Goal: Find specific page/section: Find specific page/section

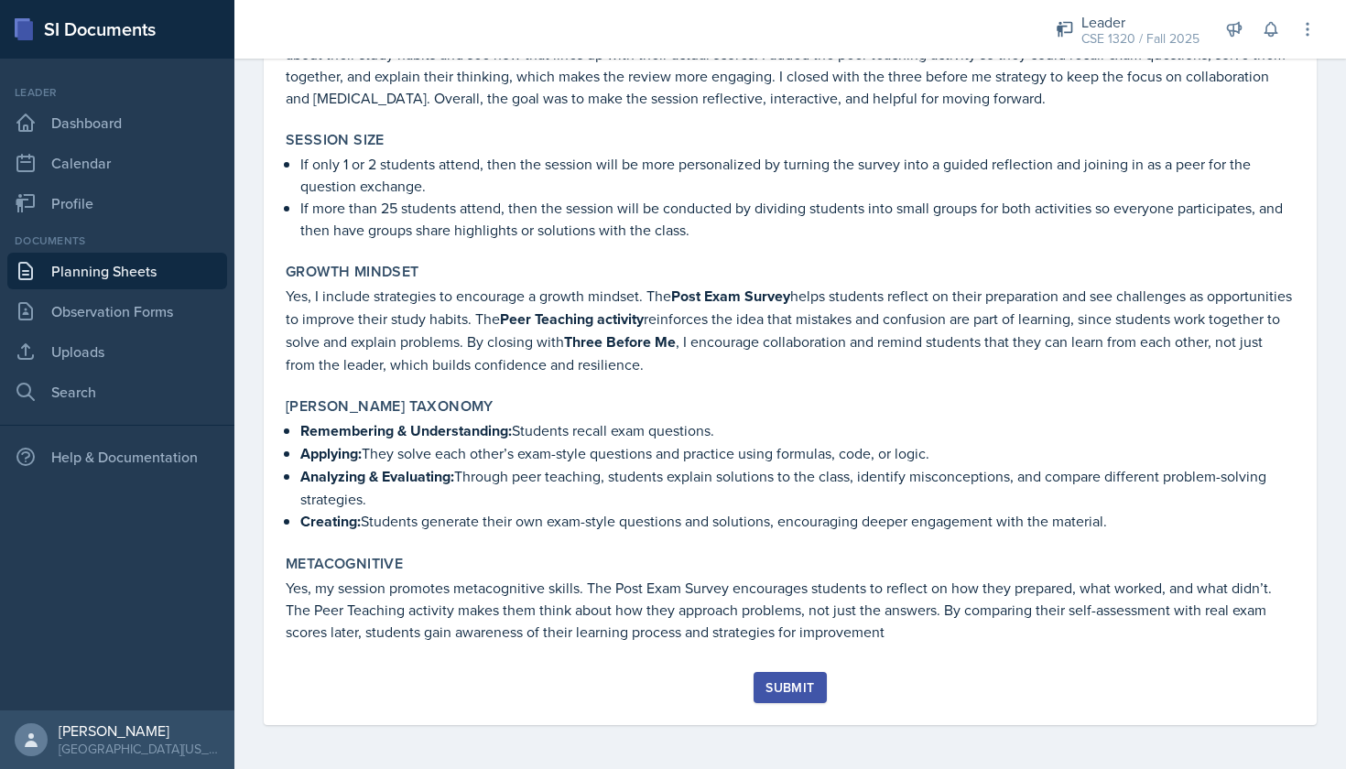
scroll to position [3146, 0]
click at [792, 686] on div "Submit" at bounding box center [790, 688] width 49 height 15
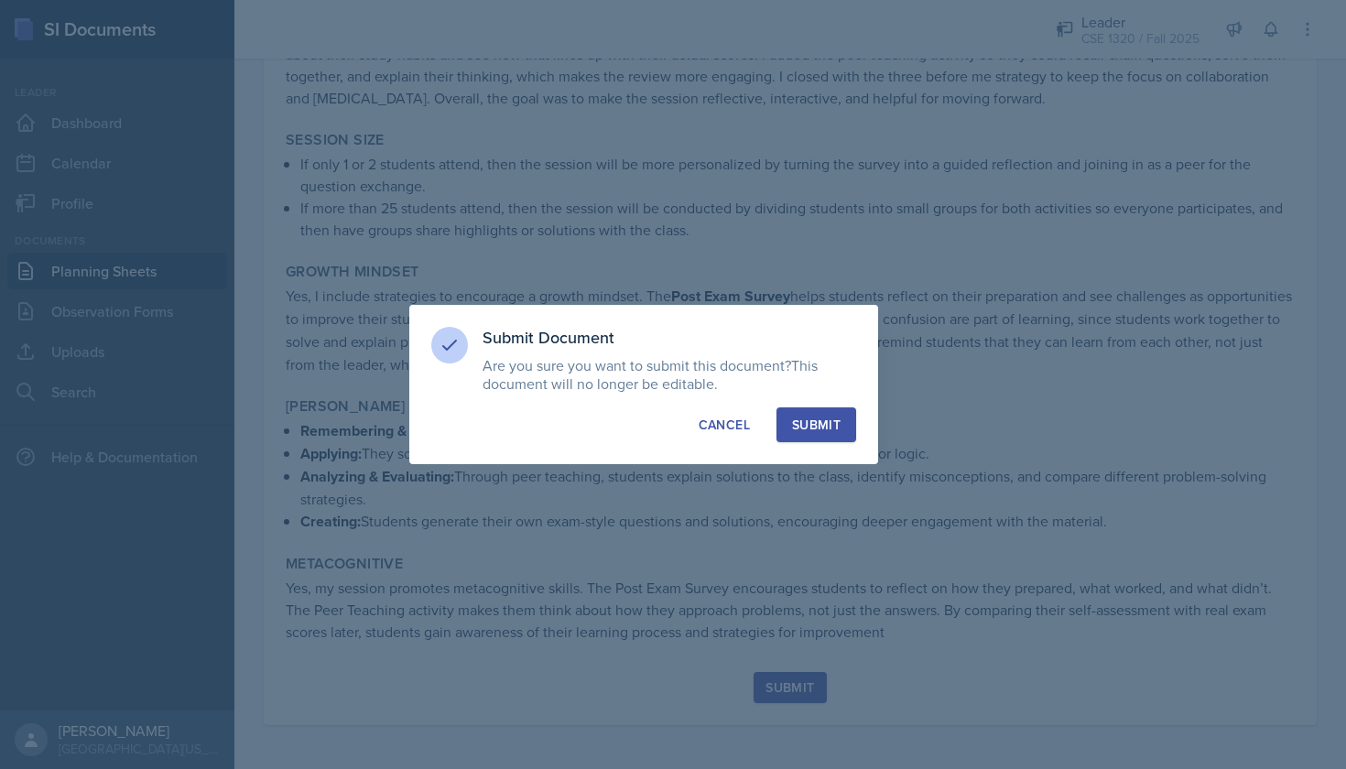
click at [810, 419] on div "Submit" at bounding box center [816, 425] width 49 height 18
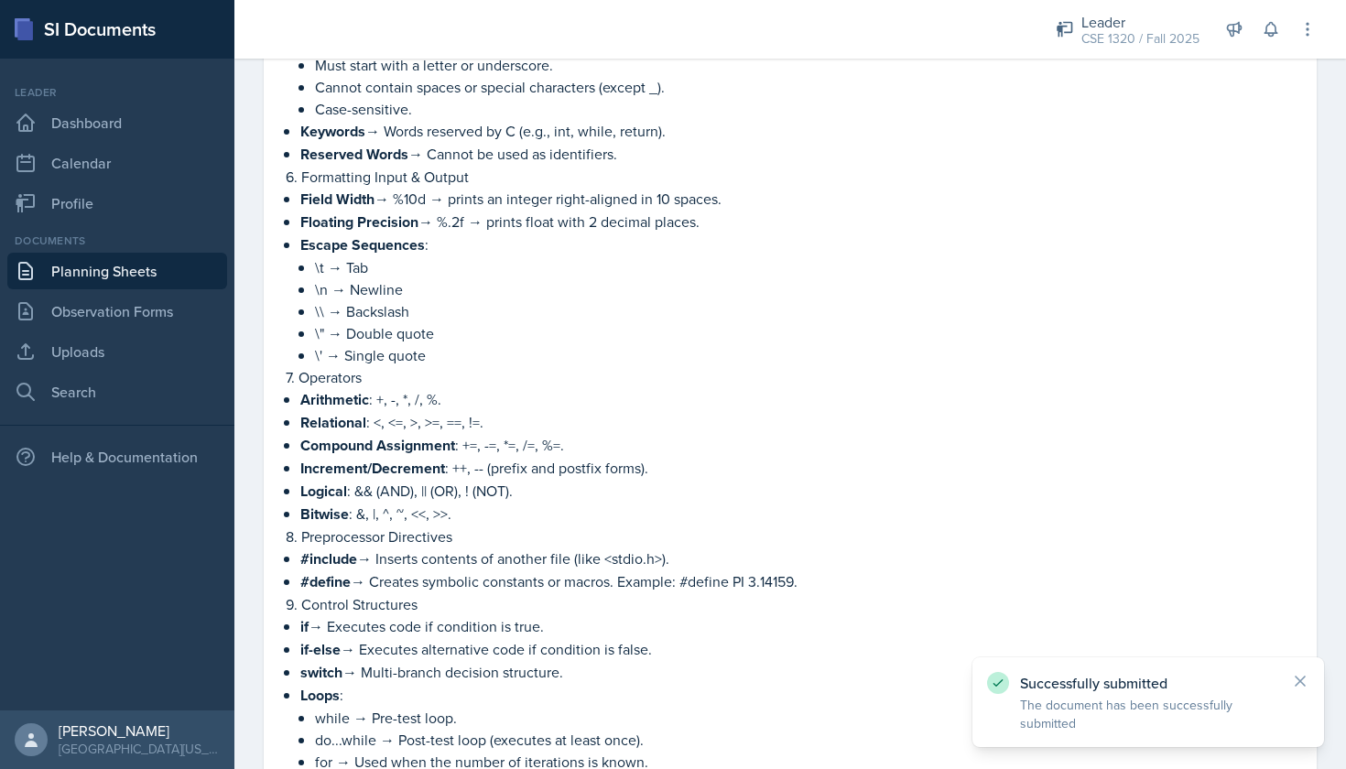
scroll to position [164, 0]
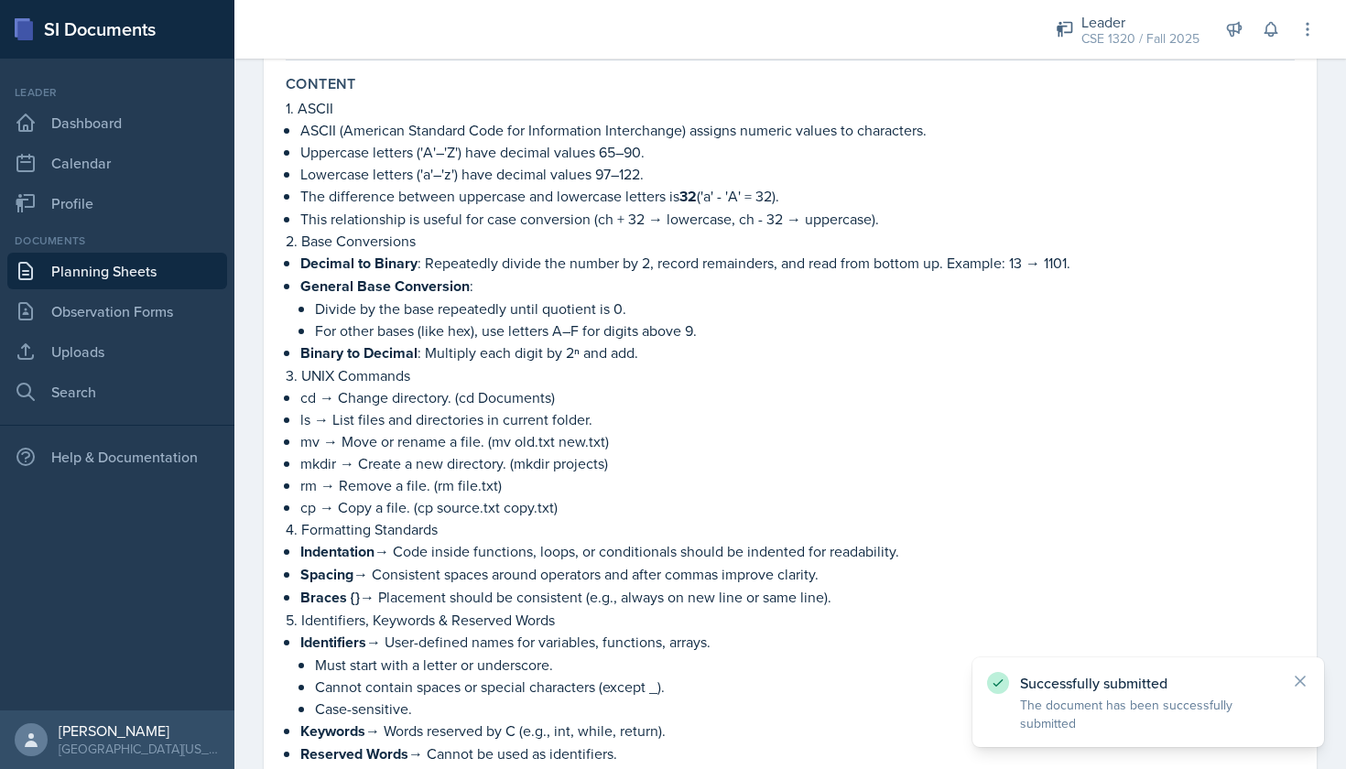
click at [159, 283] on link "Planning Sheets" at bounding box center [117, 271] width 220 height 37
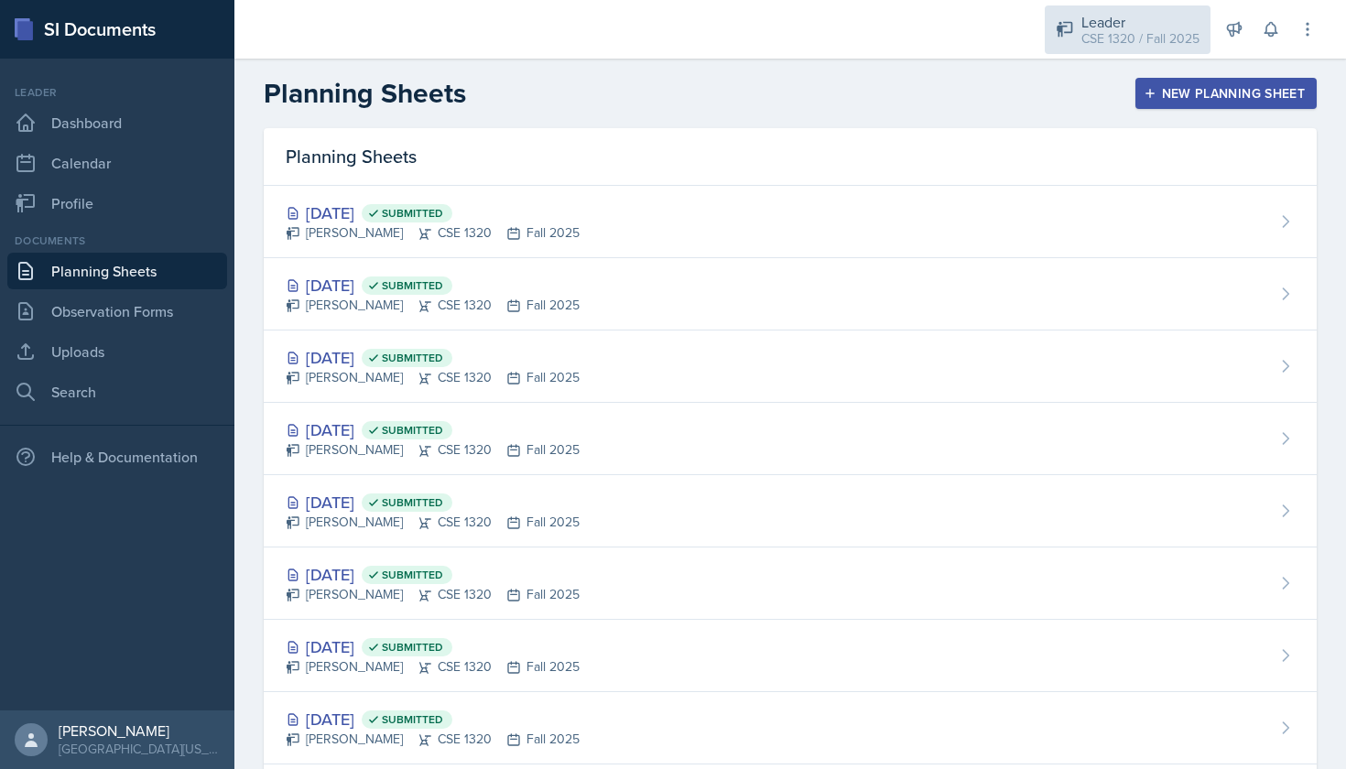
click at [1110, 39] on div "CSE 1320 / Fall 2025" at bounding box center [1141, 38] width 118 height 19
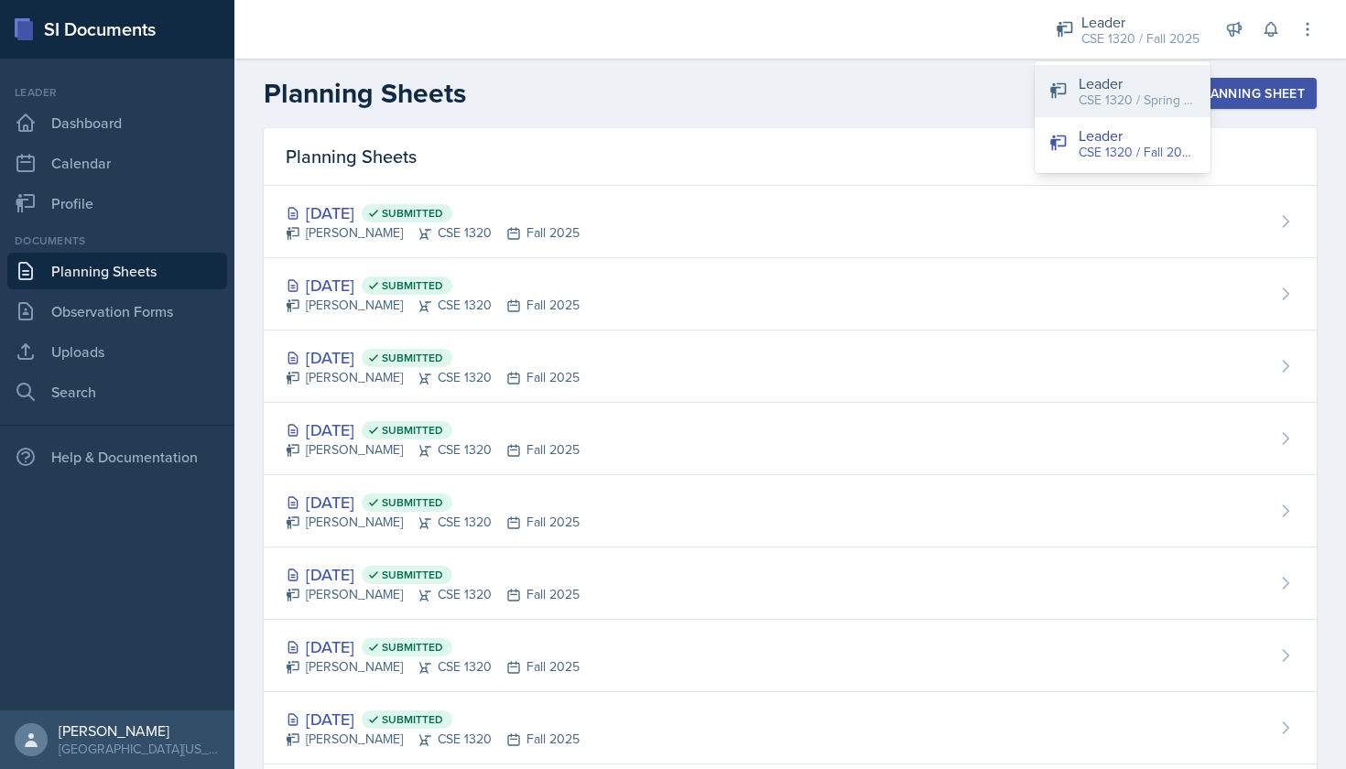
click at [1112, 99] on div "CSE 1320 / Spring 2025" at bounding box center [1137, 100] width 117 height 19
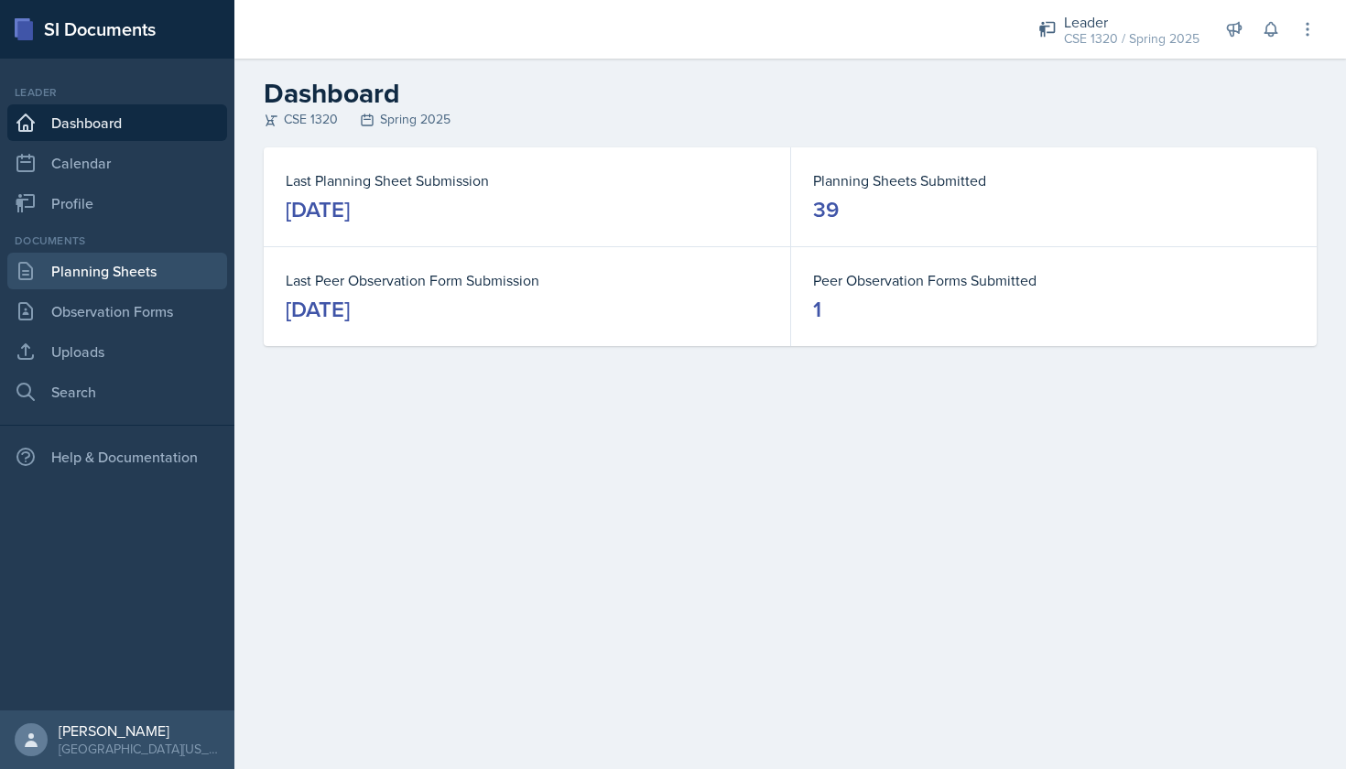
click at [149, 276] on link "Planning Sheets" at bounding box center [117, 271] width 220 height 37
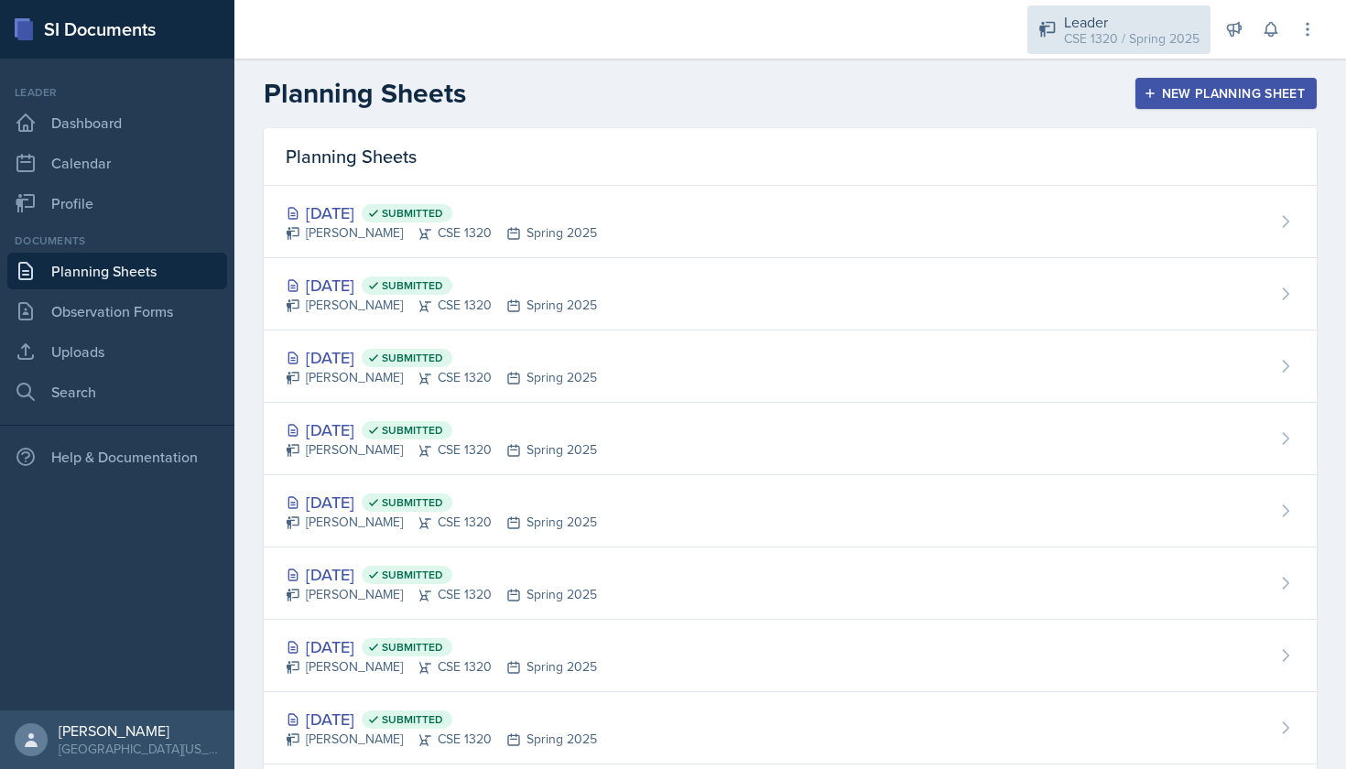
click at [1097, 39] on div "CSE 1320 / Spring 2025" at bounding box center [1132, 38] width 136 height 19
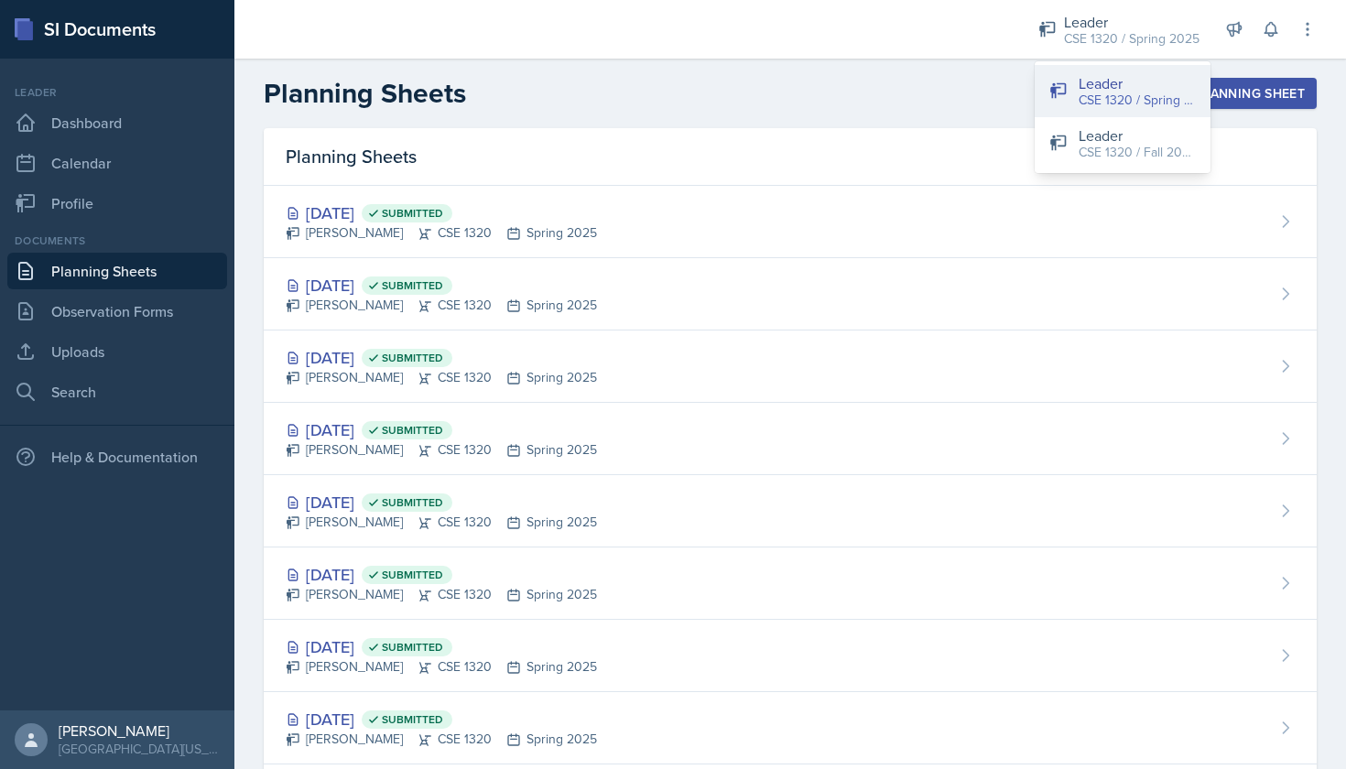
click at [1093, 98] on div "CSE 1320 / Spring 2025" at bounding box center [1137, 100] width 117 height 19
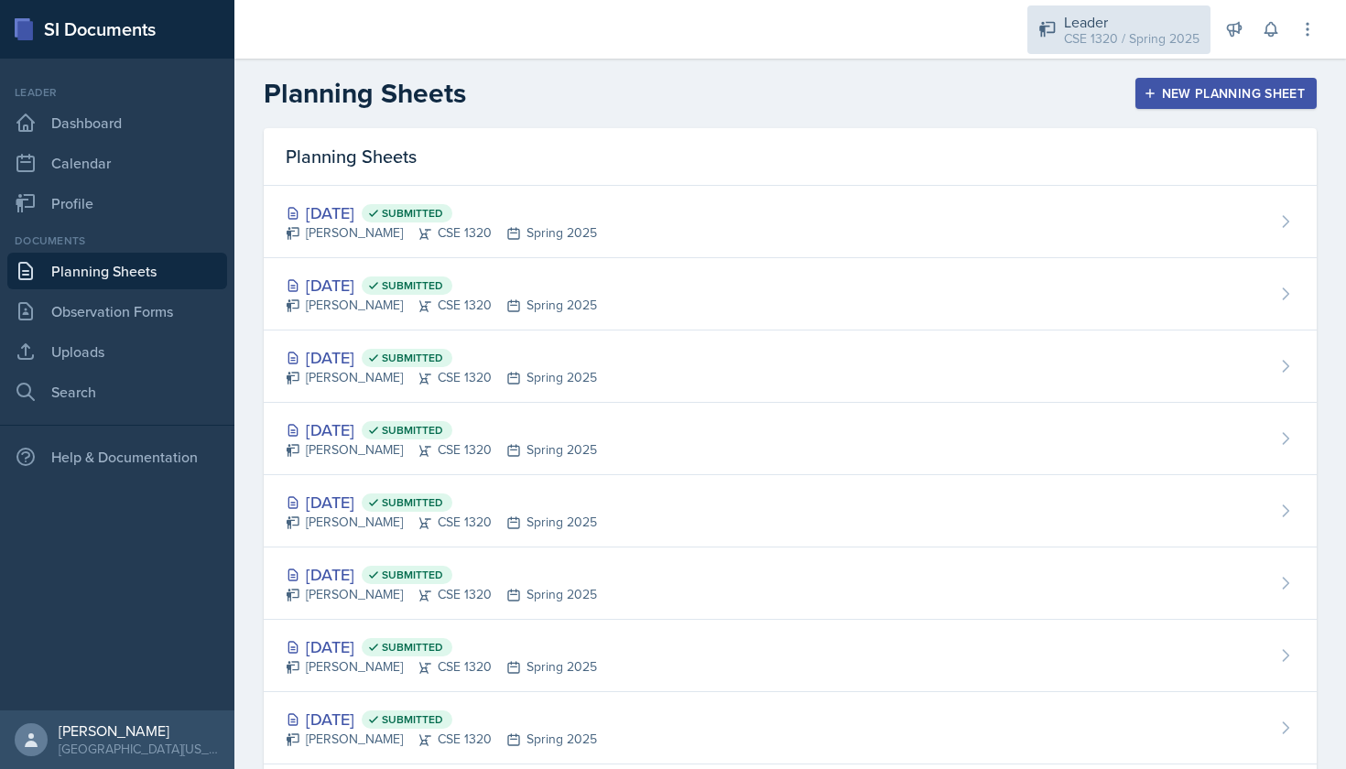
click at [1121, 49] on div "Leader CSE 1320 / Spring 2025" at bounding box center [1119, 29] width 183 height 49
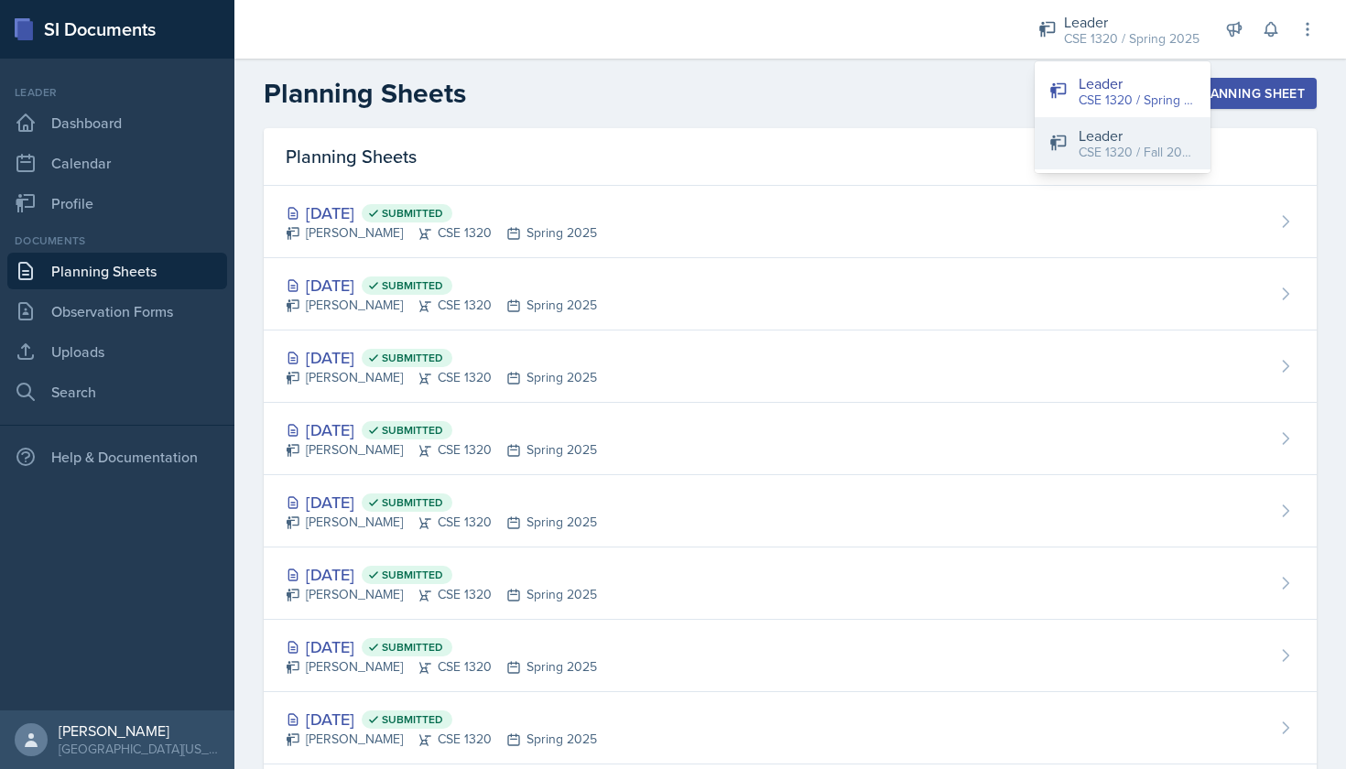
click at [1124, 143] on div "CSE 1320 / Fall 2025" at bounding box center [1137, 152] width 117 height 19
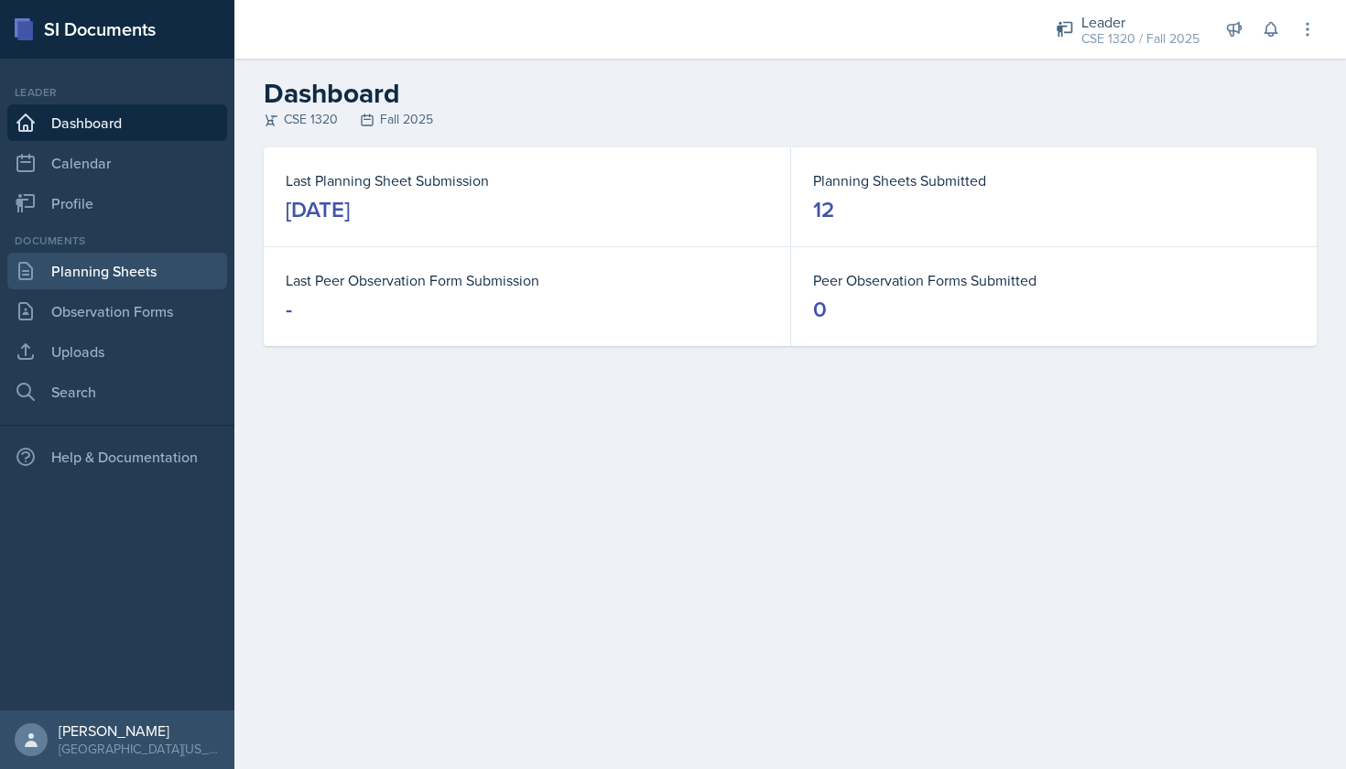
click at [156, 279] on link "Planning Sheets" at bounding box center [117, 271] width 220 height 37
